Goal: Navigation & Orientation: Find specific page/section

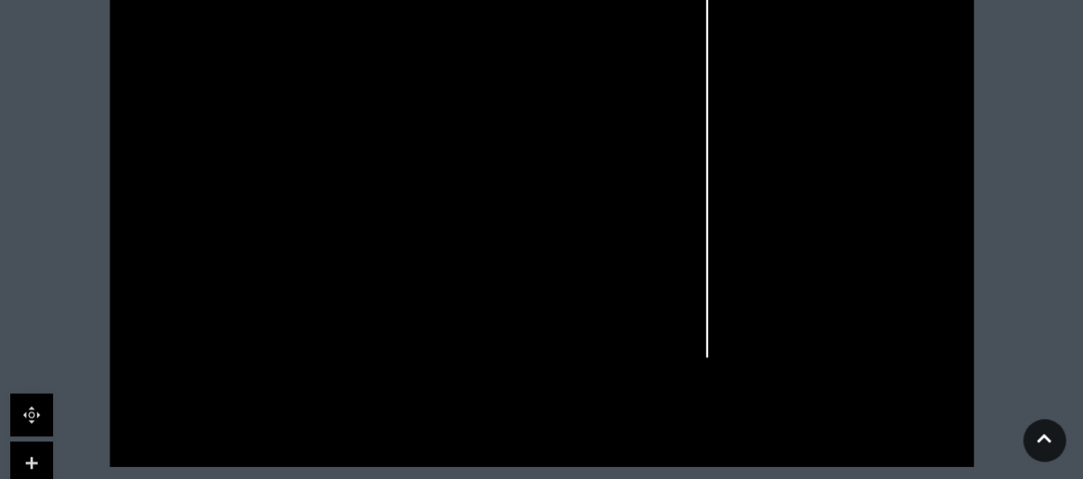
scroll to position [683, 0]
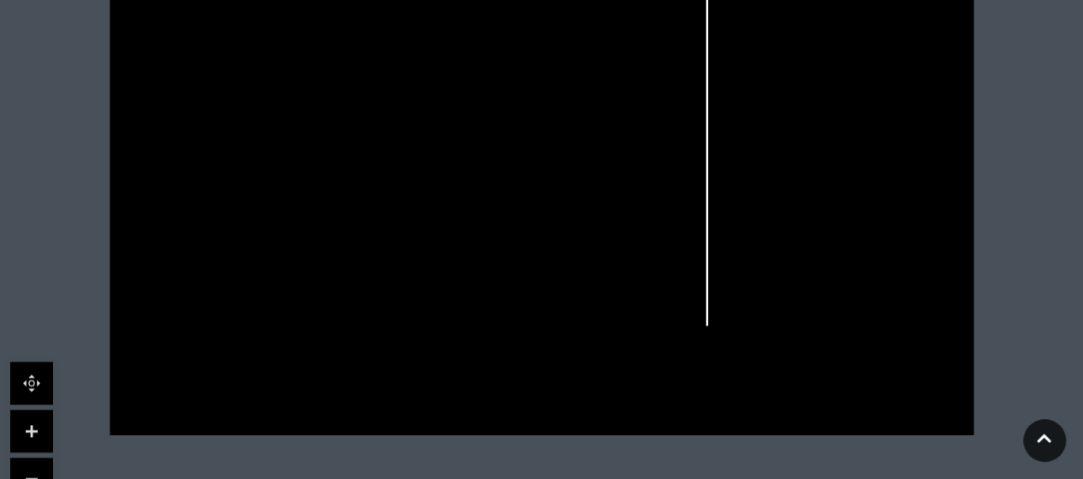
click at [37, 431] on link at bounding box center [31, 430] width 43 height 43
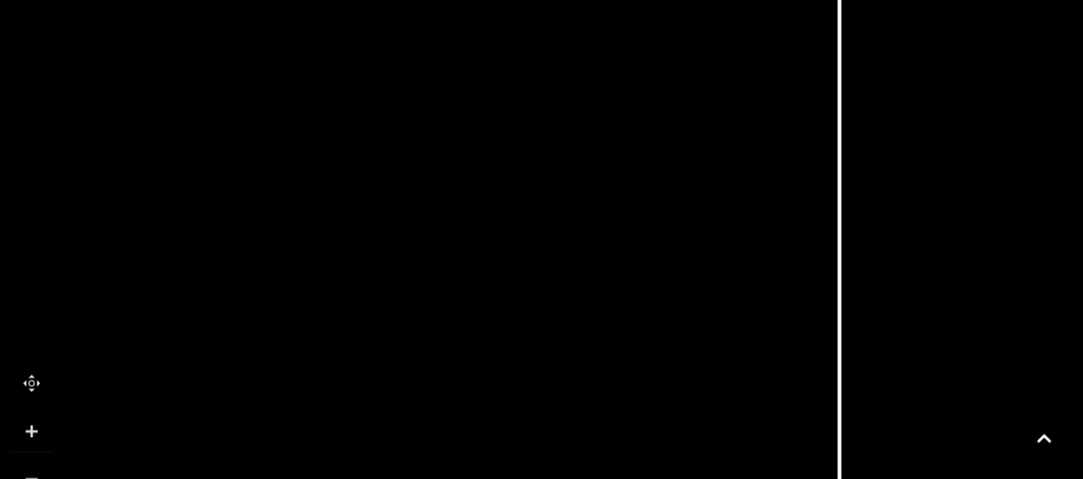
click at [39, 438] on link at bounding box center [31, 430] width 43 height 43
drag, startPoint x: 224, startPoint y: 333, endPoint x: 500, endPoint y: 412, distance: 286.8
click at [500, 412] on icon at bounding box center [817, 208] width 3509 height 1974
drag, startPoint x: 484, startPoint y: 207, endPoint x: 702, endPoint y: 376, distance: 276.0
click at [702, 376] on icon at bounding box center [1039, 390] width 3509 height 1974
